Goal: Find contact information: Find contact information

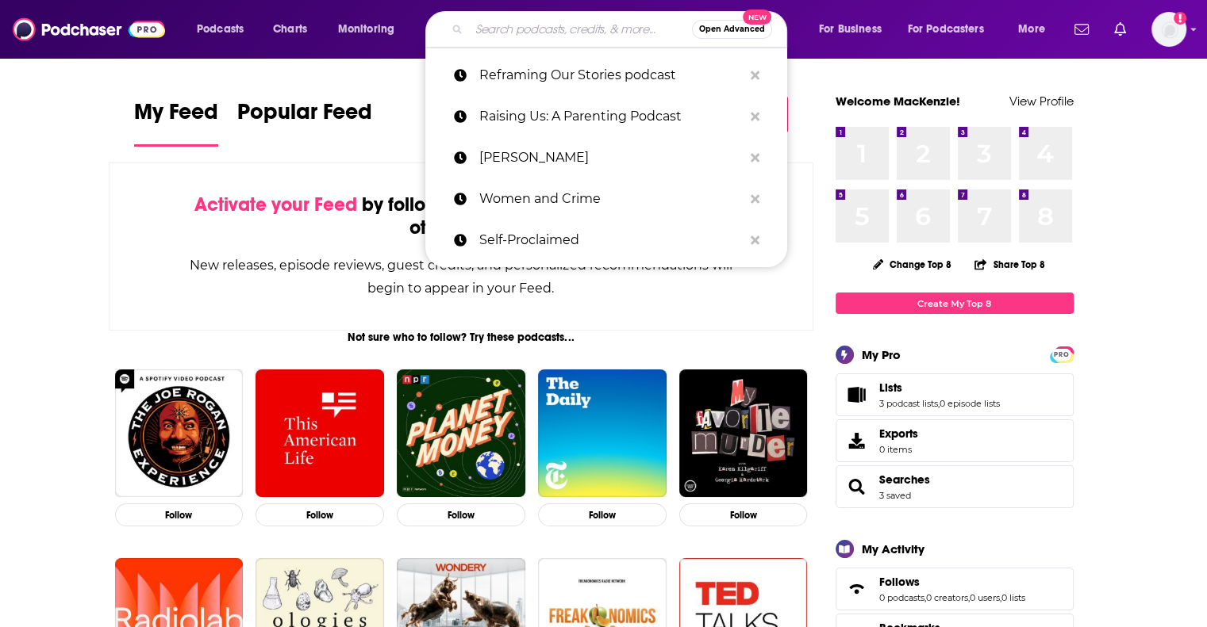
click at [561, 21] on input "Search podcasts, credits, & more..." at bounding box center [580, 29] width 223 height 25
paste input "Raising Us: A Parenting Podcast."
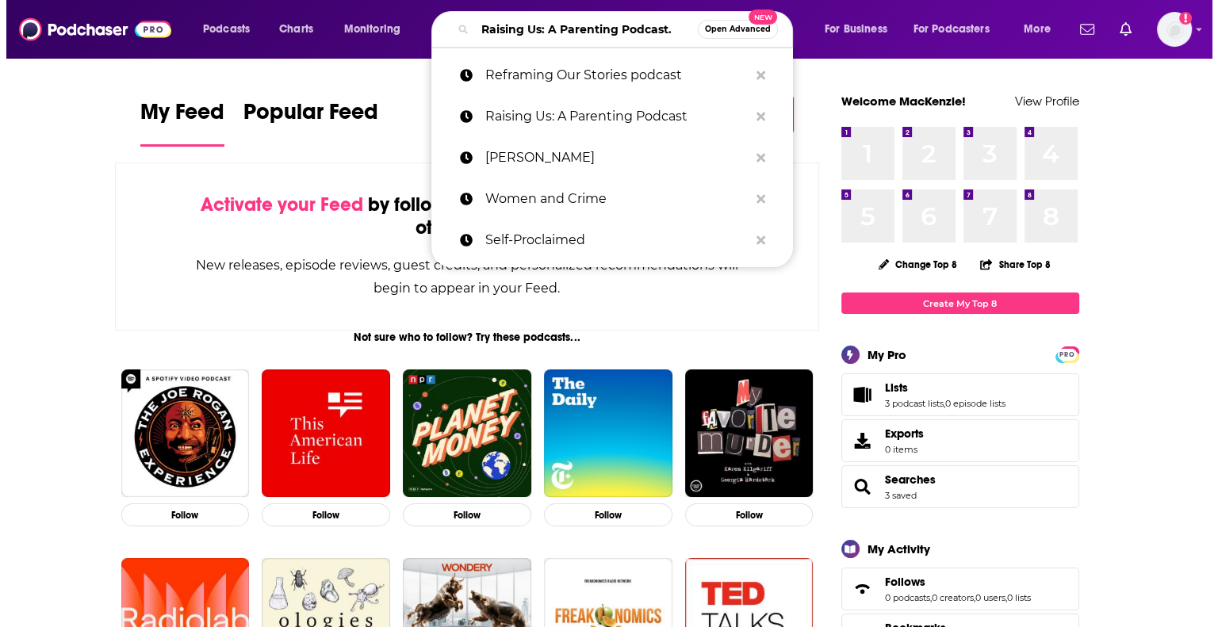
scroll to position [0, 13]
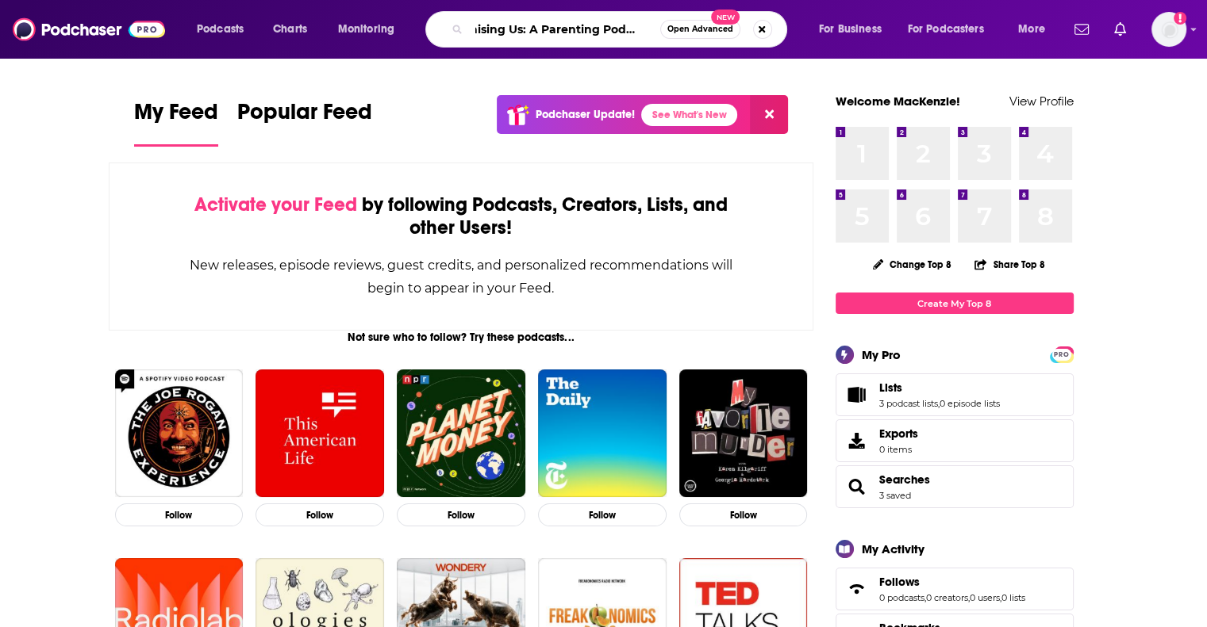
type input "Raising Us: A Parenting Podcast."
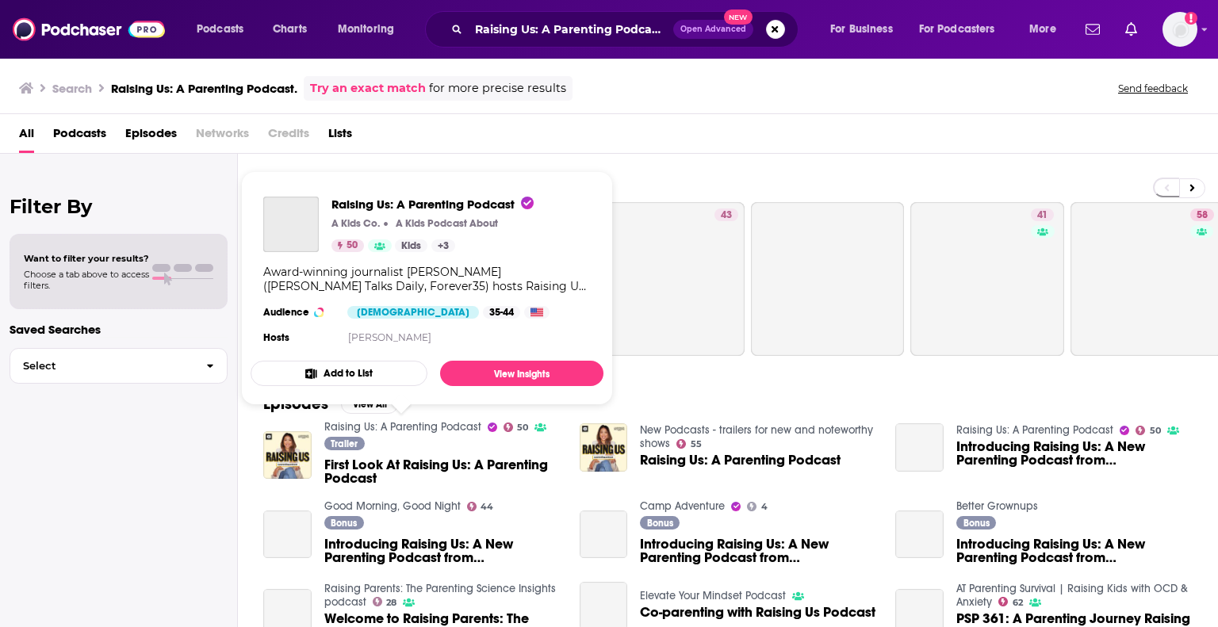
click at [401, 425] on link "Raising Us: A Parenting Podcast" at bounding box center [402, 426] width 157 height 13
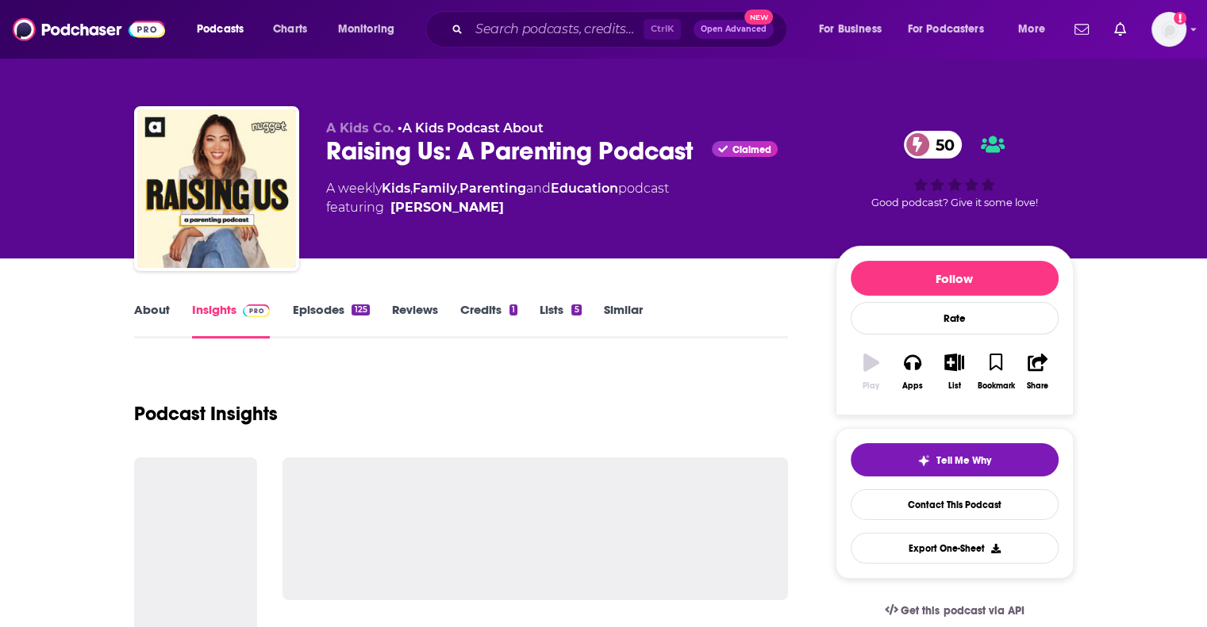
click at [144, 308] on link "About" at bounding box center [152, 320] width 36 height 36
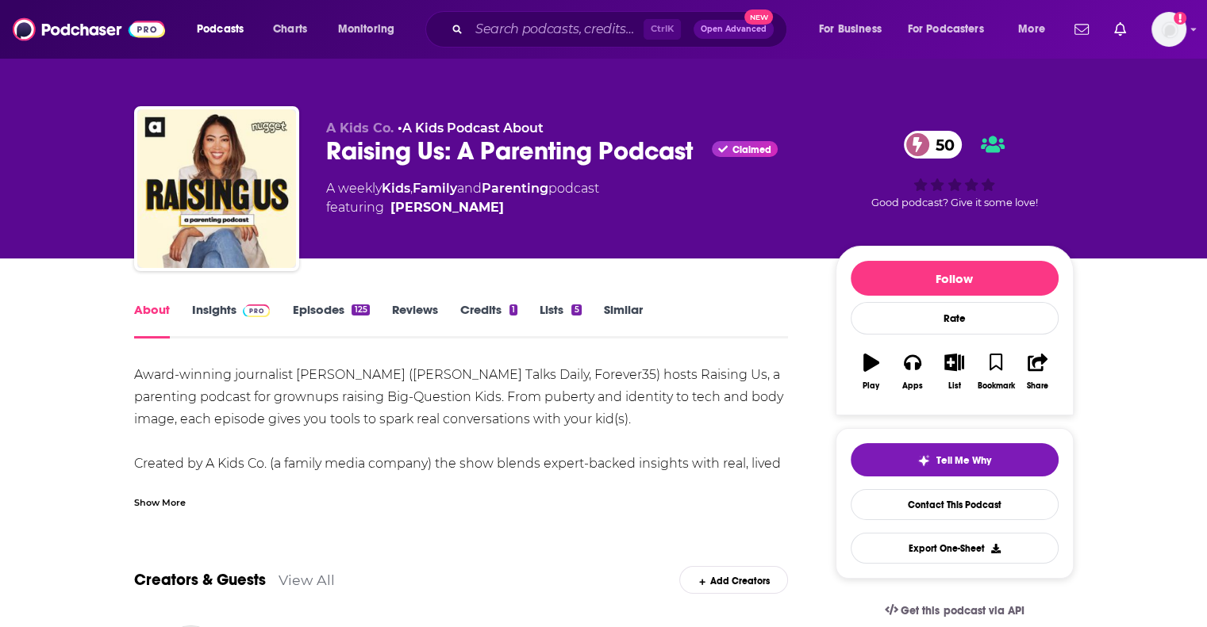
click at [163, 498] on div "Show More" at bounding box center [160, 501] width 52 height 15
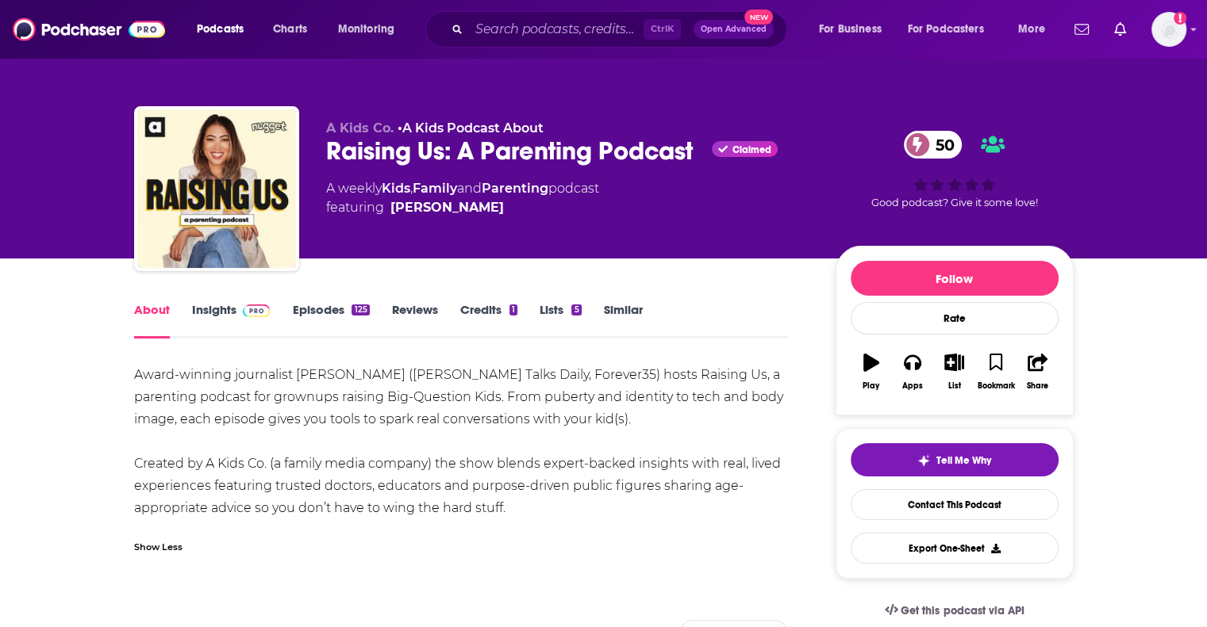
drag, startPoint x: 130, startPoint y: 365, endPoint x: 547, endPoint y: 512, distance: 441.8
copy div "Award-winning journalist [PERSON_NAME] ([PERSON_NAME] Talks Daily, Forever35) h…"
drag, startPoint x: 200, startPoint y: 299, endPoint x: 209, endPoint y: 307, distance: 11.8
click at [209, 307] on div "About Insights Episodes 125 Reviews Credits 1 Lists 5 Similar" at bounding box center [461, 319] width 654 height 39
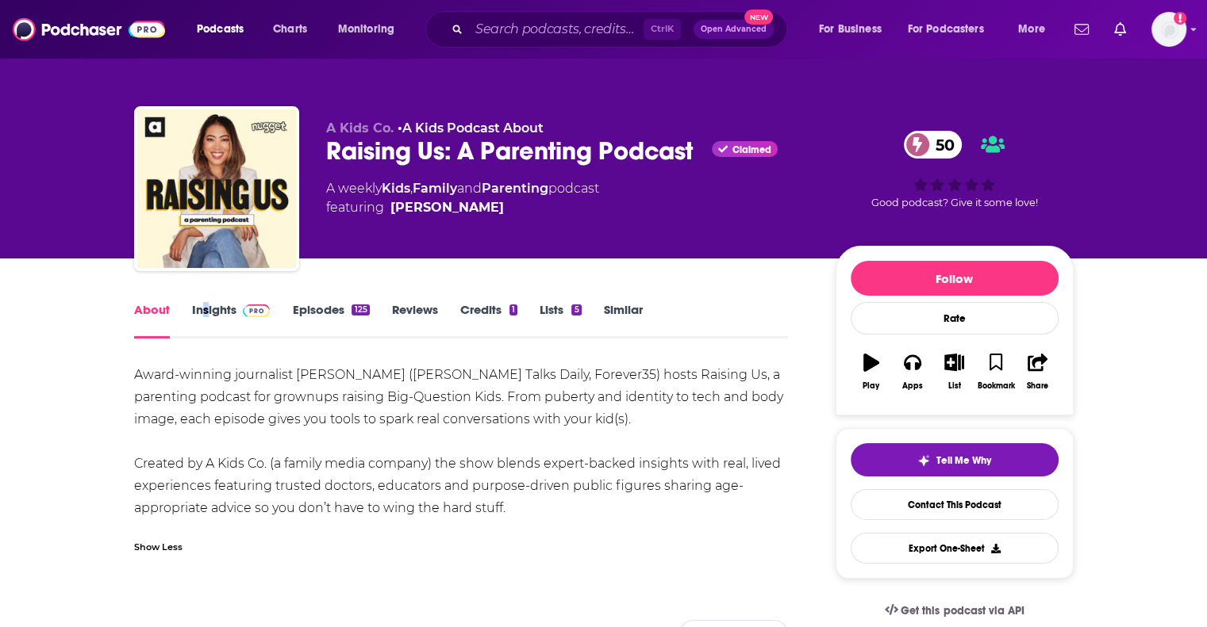
click at [209, 307] on link "Insights" at bounding box center [231, 320] width 79 height 36
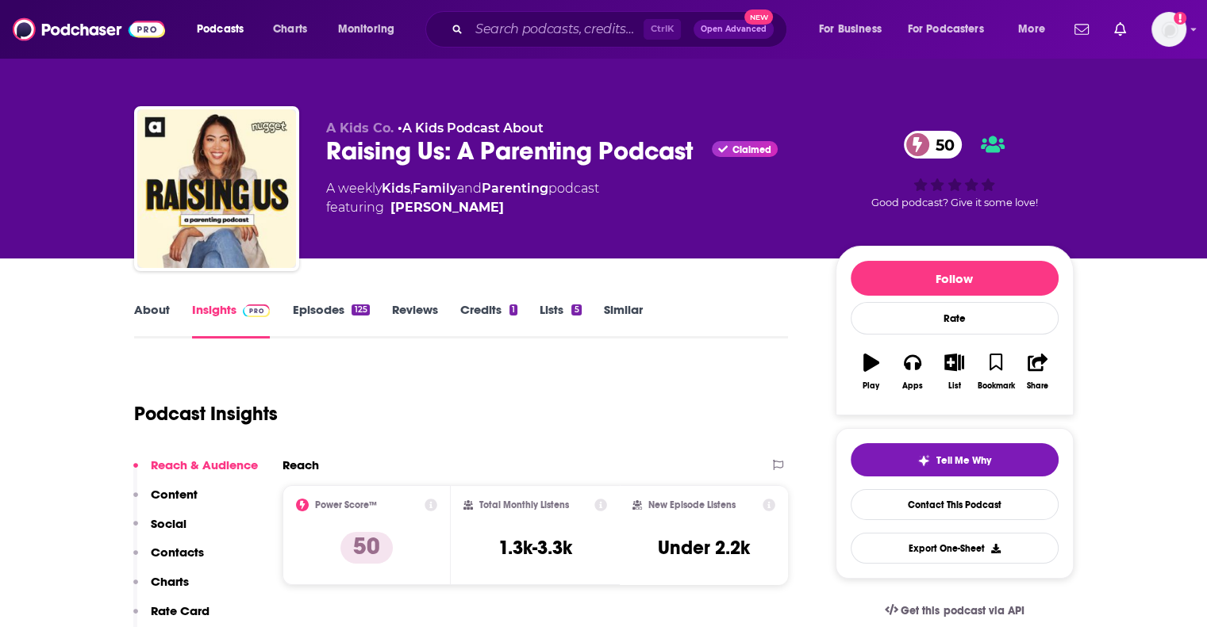
click at [545, 404] on div "Podcast Insights" at bounding box center [455, 404] width 642 height 81
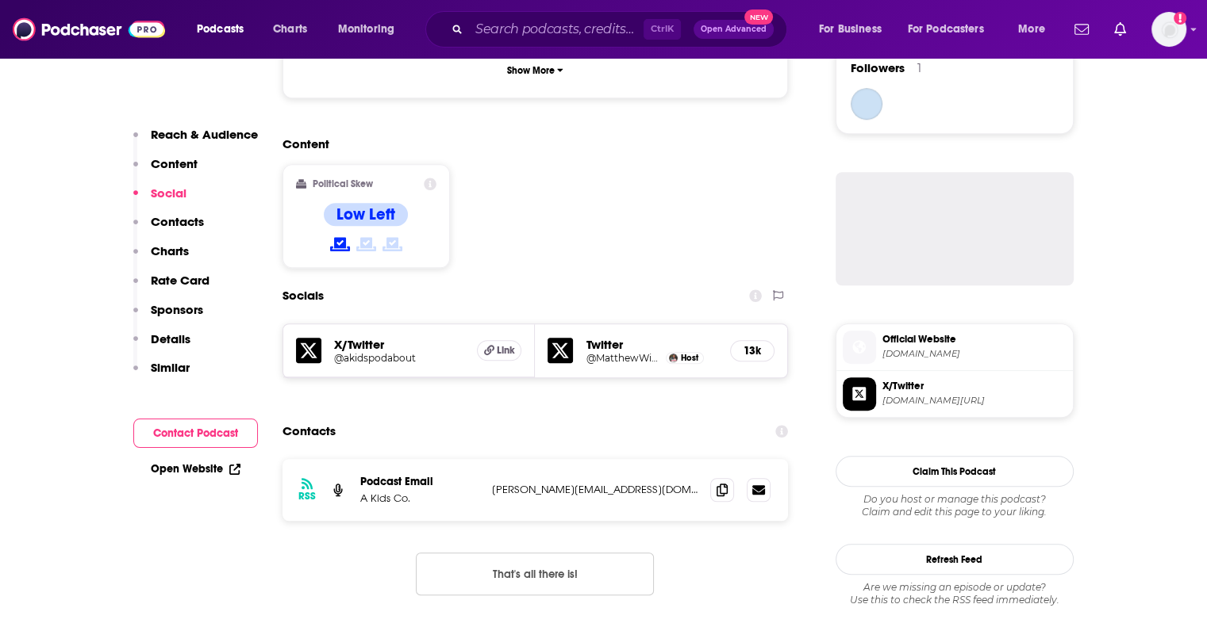
scroll to position [1333, 0]
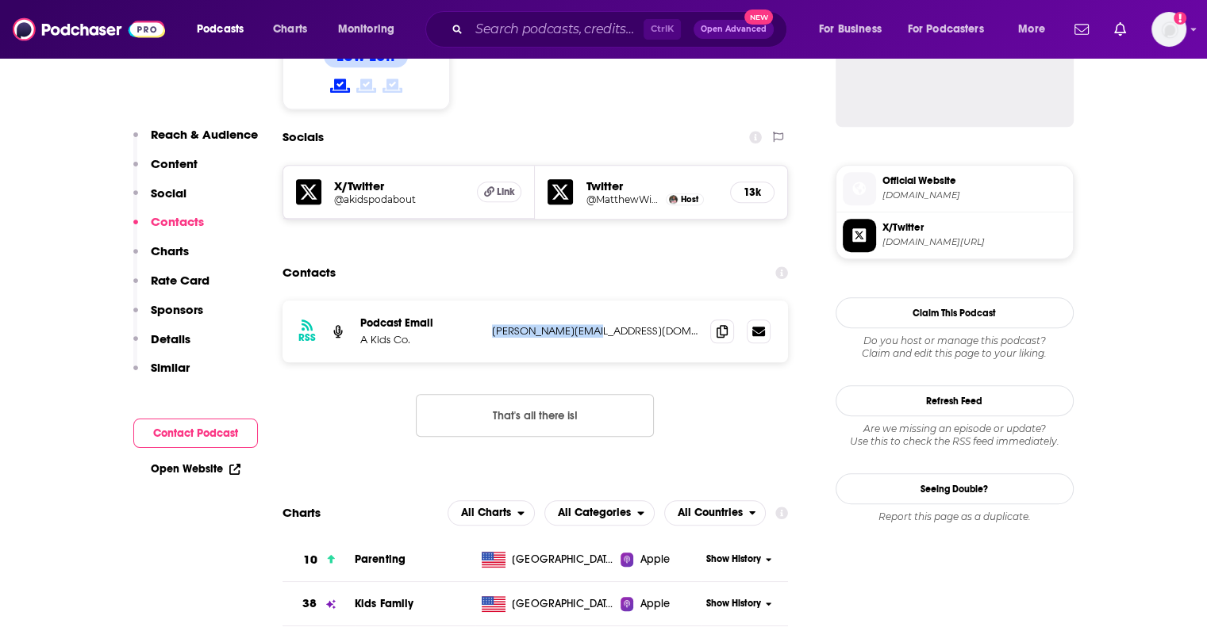
drag, startPoint x: 599, startPoint y: 273, endPoint x: 487, endPoint y: 290, distance: 113.1
click at [487, 301] on div "RSS Podcast Email A Kids Co. [PERSON_NAME][EMAIL_ADDRESS][DOMAIN_NAME] [PERSON_…" at bounding box center [535, 332] width 506 height 62
copy div "[PERSON_NAME][EMAIL_ADDRESS][DOMAIN_NAME]"
